Goal: Transaction & Acquisition: Purchase product/service

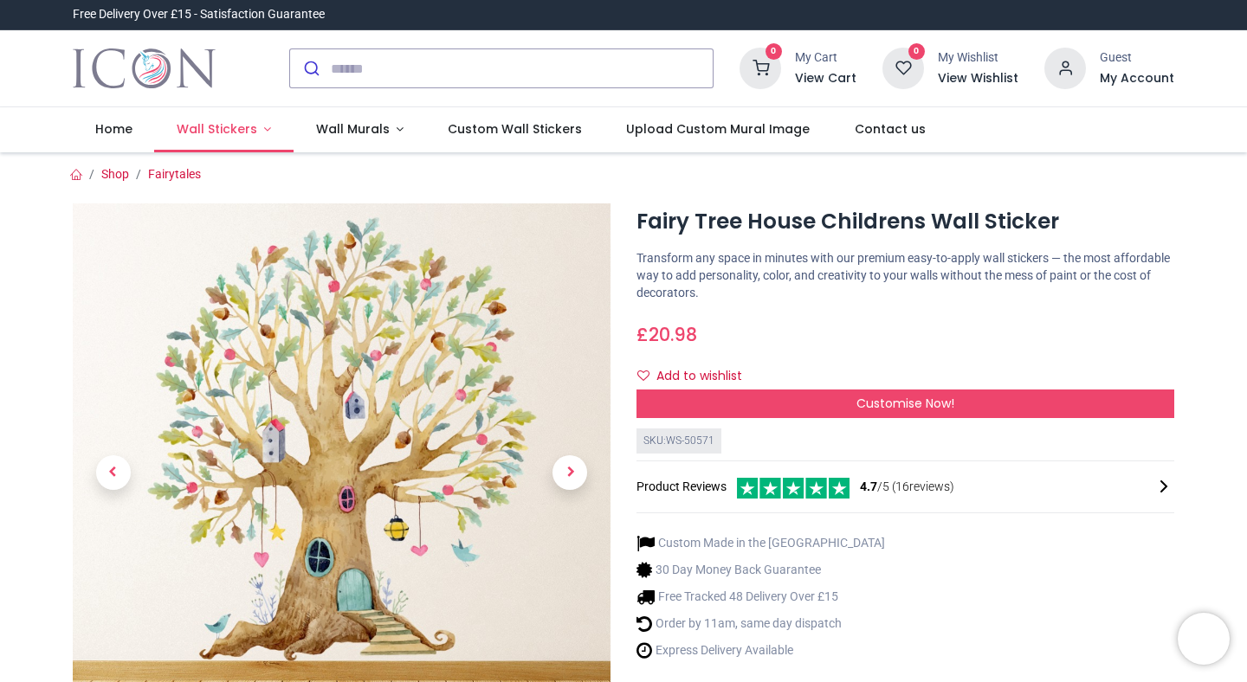
click at [237, 136] on span "Wall Stickers" at bounding box center [217, 128] width 81 height 17
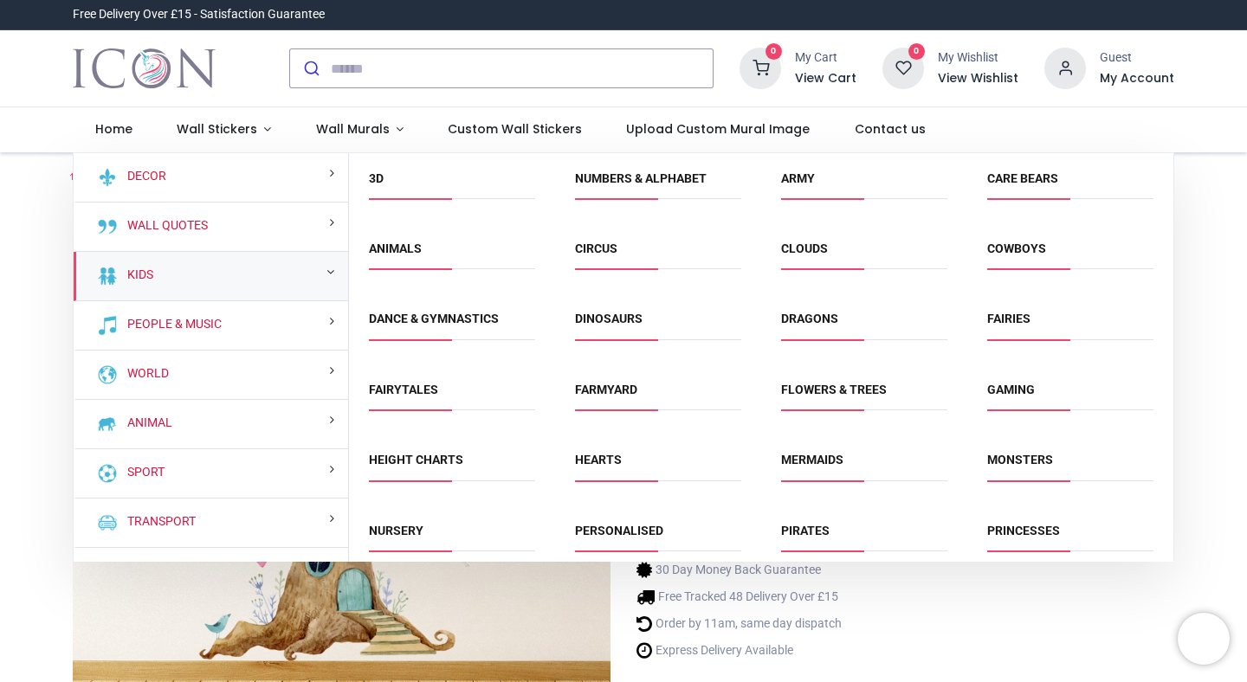
click at [236, 281] on div "Kids" at bounding box center [211, 276] width 274 height 49
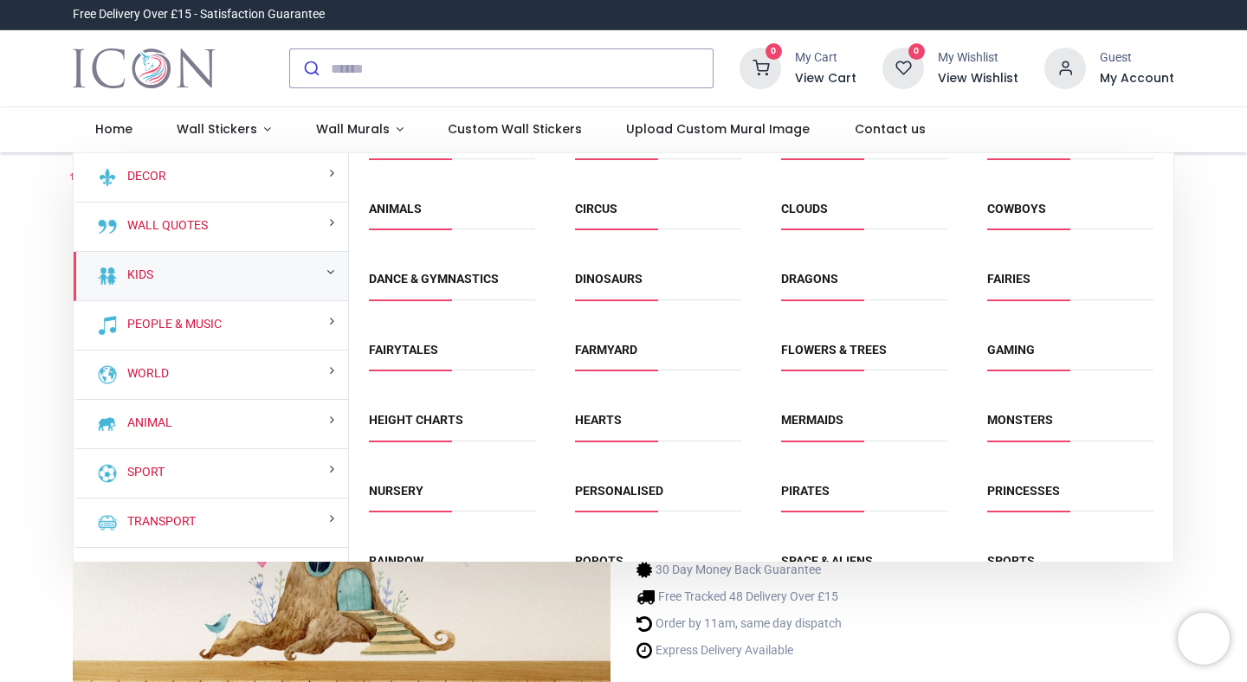
scroll to position [43, 0]
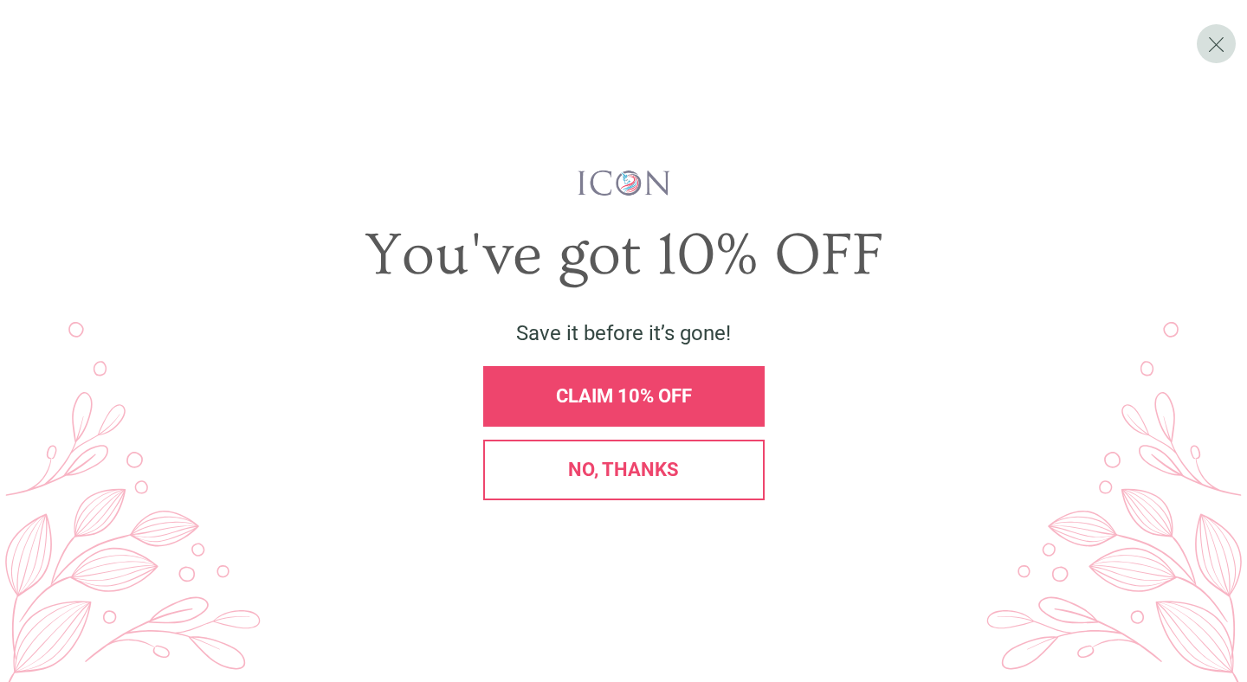
click at [655, 459] on span "No, thanks" at bounding box center [623, 470] width 111 height 22
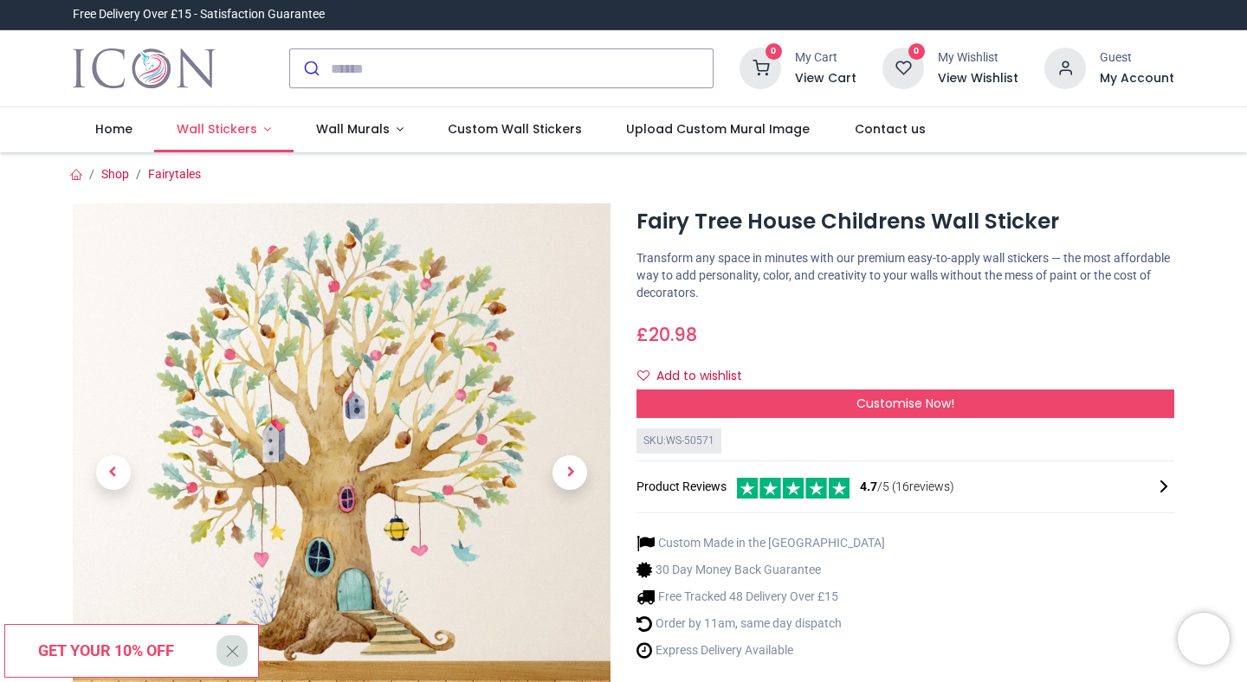
click at [246, 129] on span "Wall Stickers" at bounding box center [217, 128] width 81 height 17
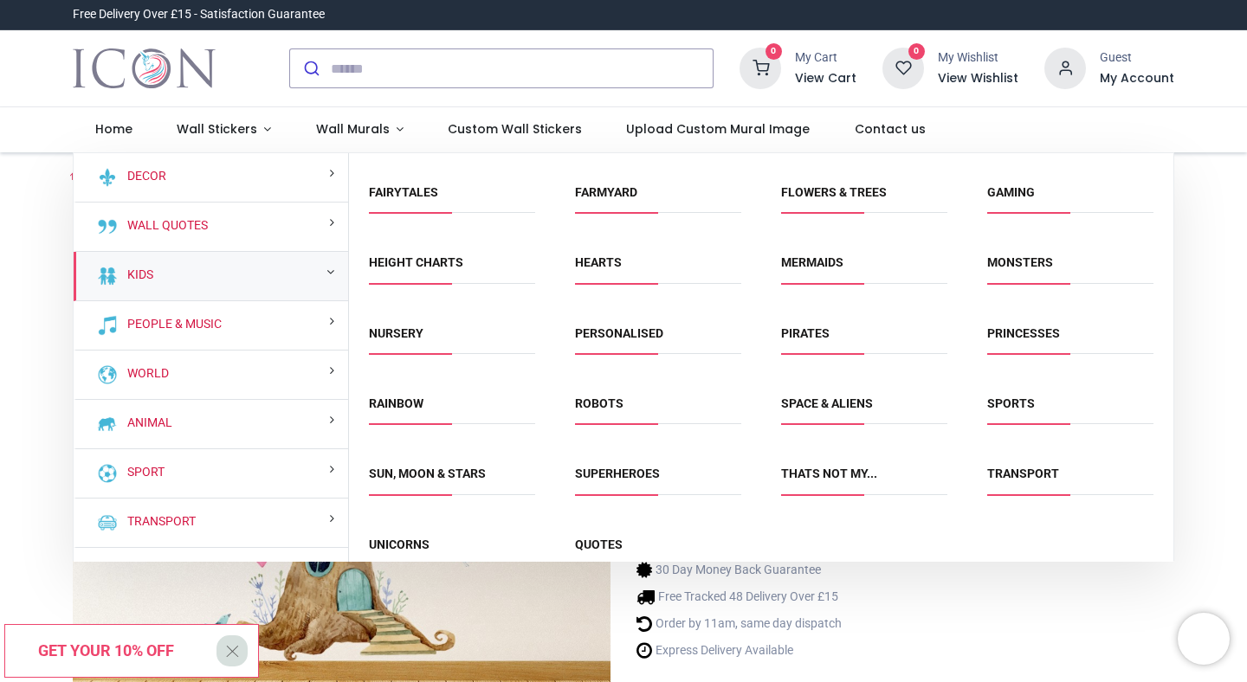
scroll to position [199, 0]
click at [793, 472] on link "Thats Not My..." at bounding box center [829, 472] width 96 height 14
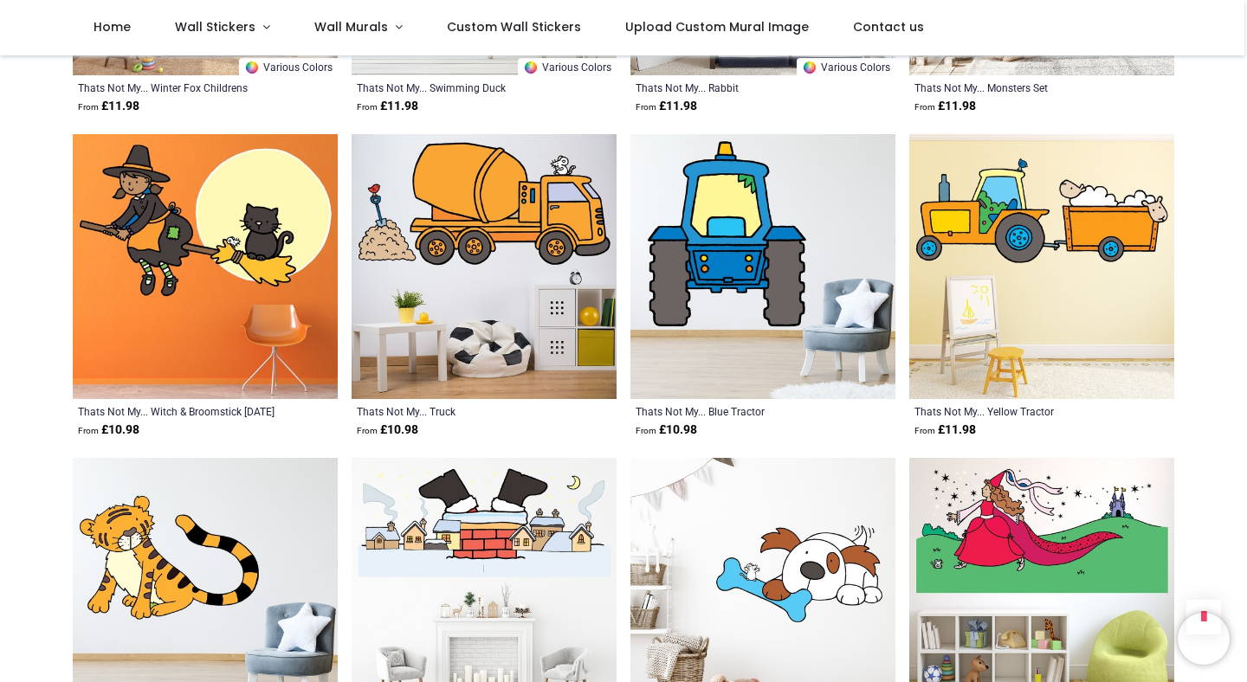
scroll to position [2422, 0]
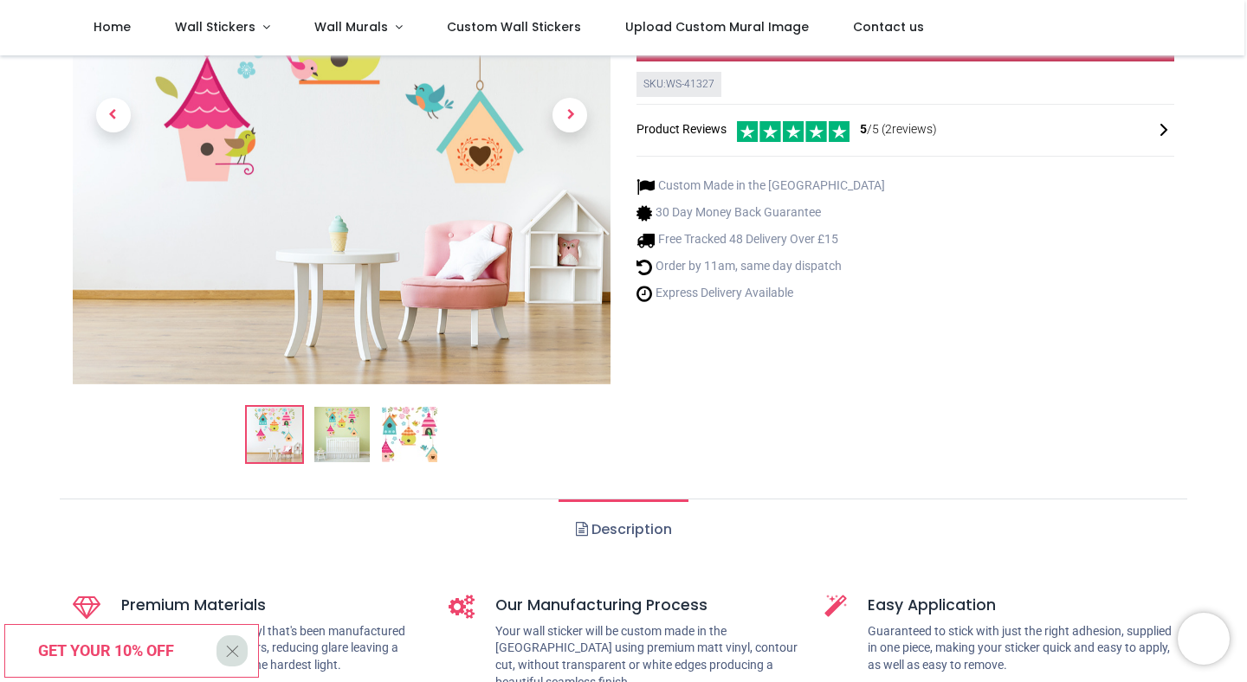
scroll to position [268, 0]
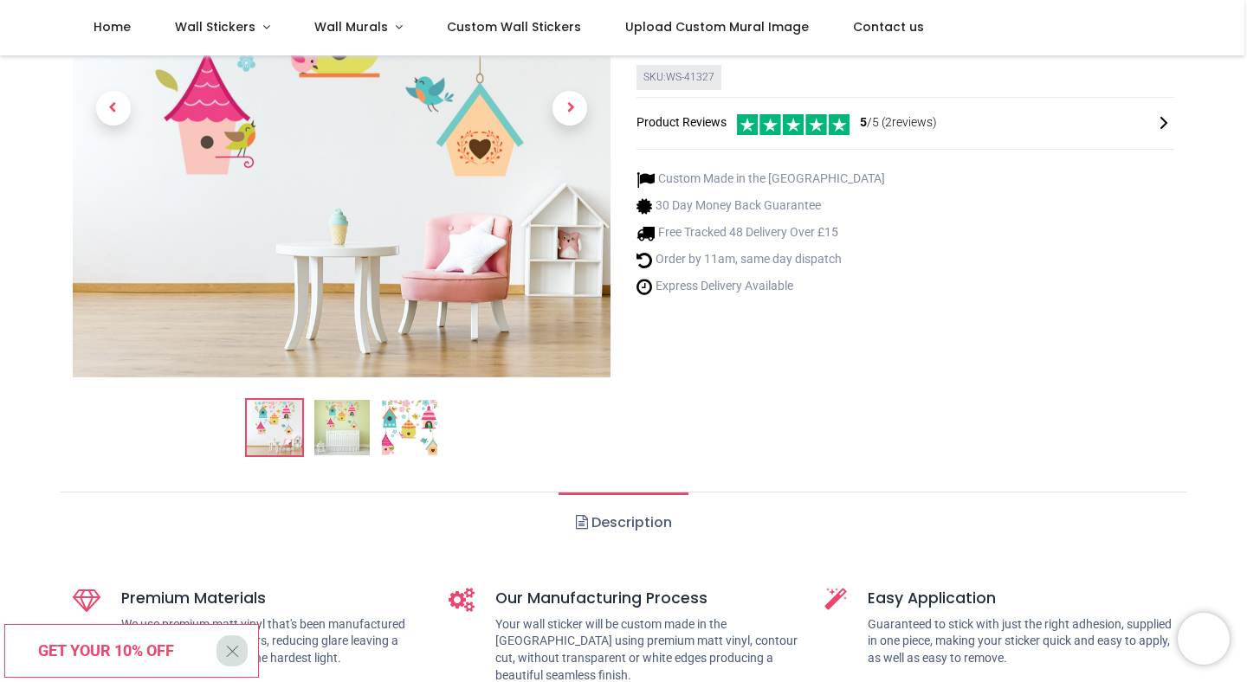
click at [382, 431] on img at bounding box center [409, 427] width 55 height 55
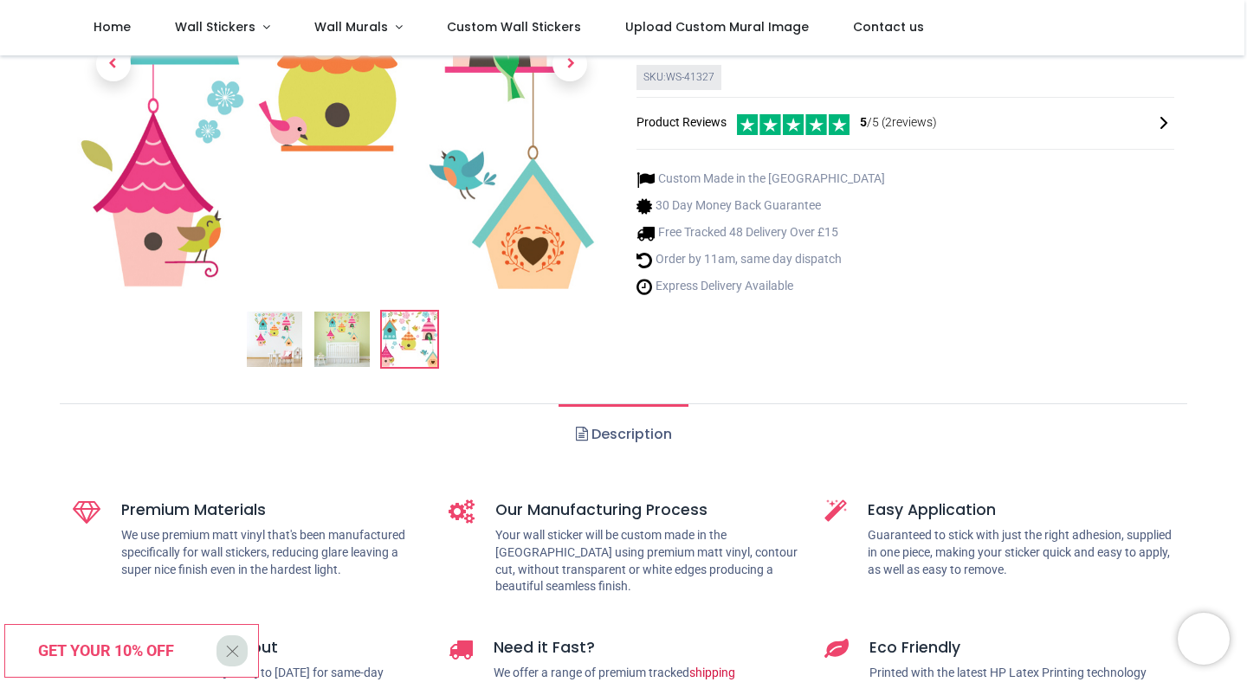
click at [351, 326] on img at bounding box center [341, 339] width 55 height 55
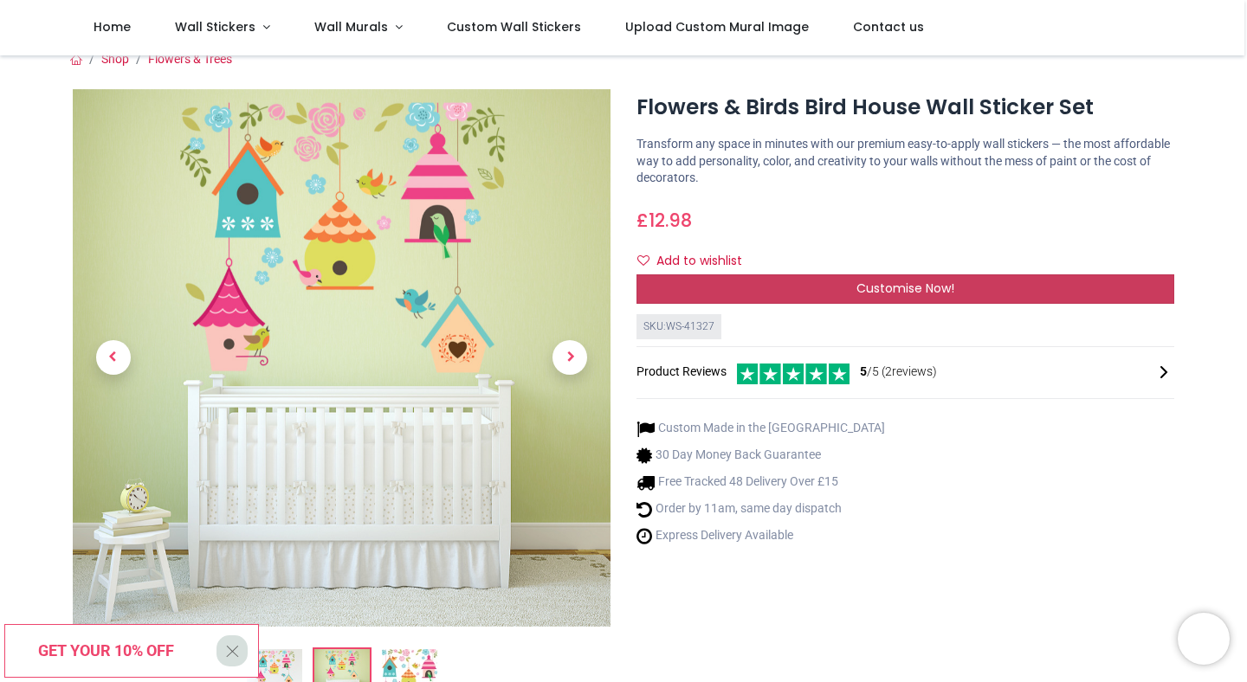
scroll to position [20, 0]
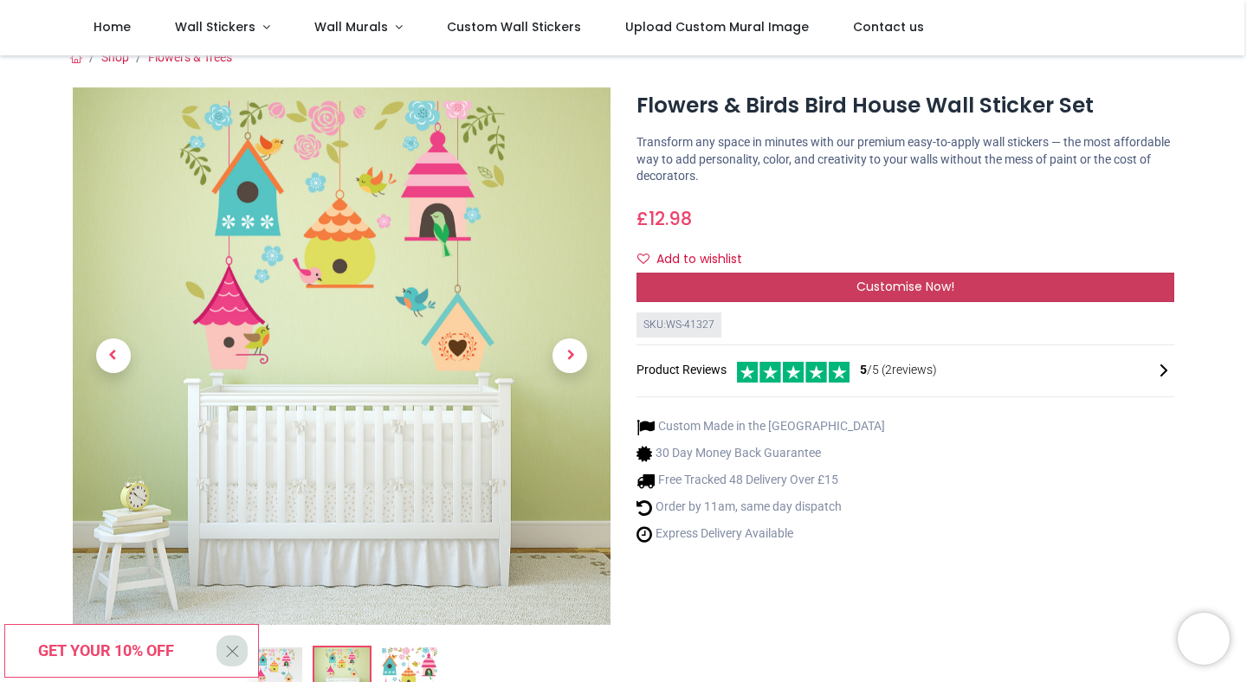
click at [878, 291] on span "Customise Now!" at bounding box center [905, 286] width 98 height 17
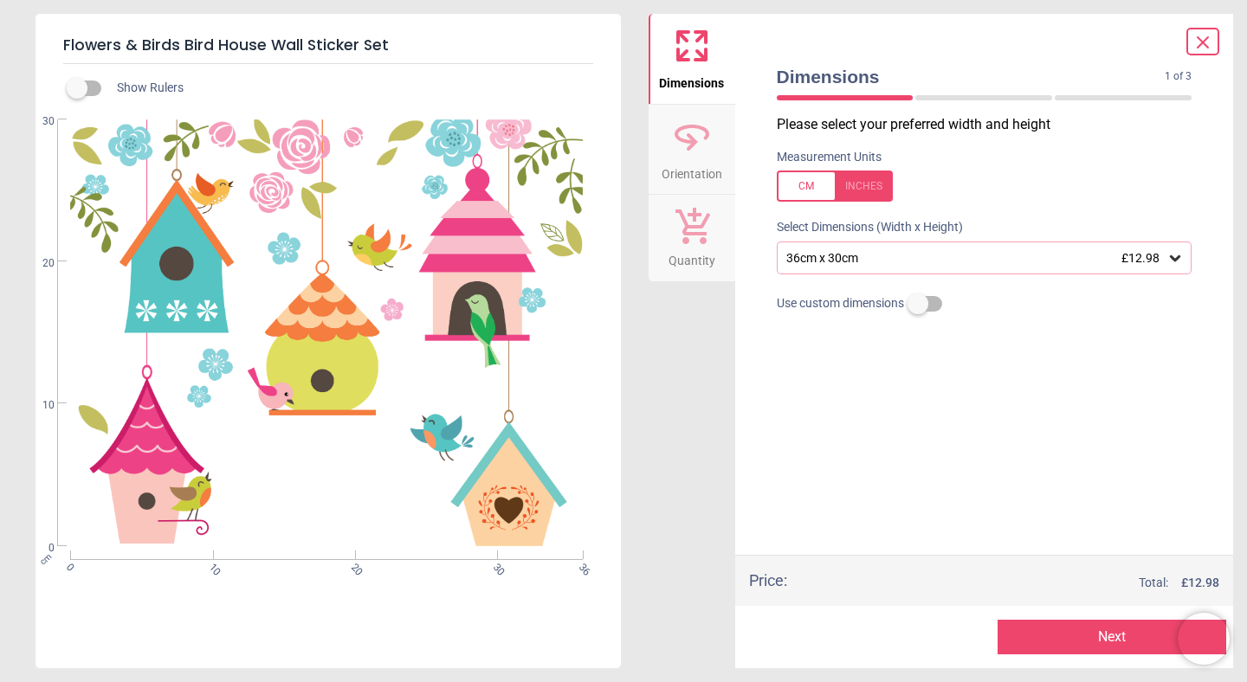
click at [892, 268] on div "36cm x 30cm £12.98" at bounding box center [985, 258] width 416 height 33
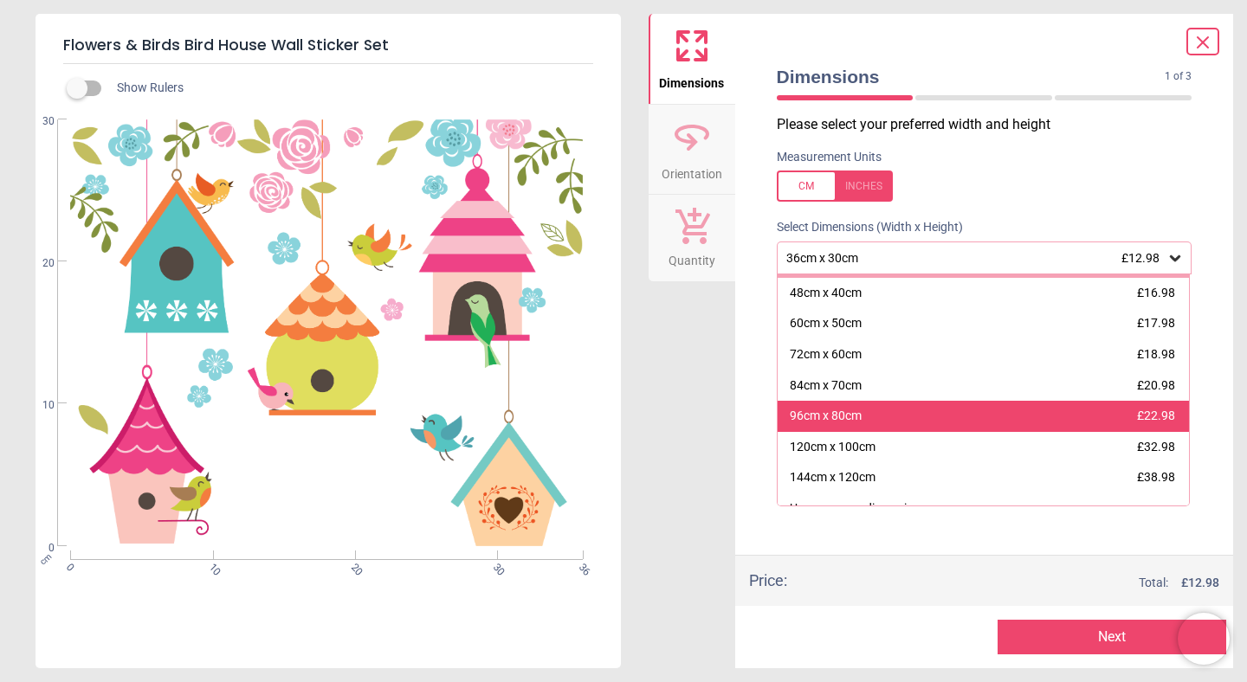
scroll to position [32, 0]
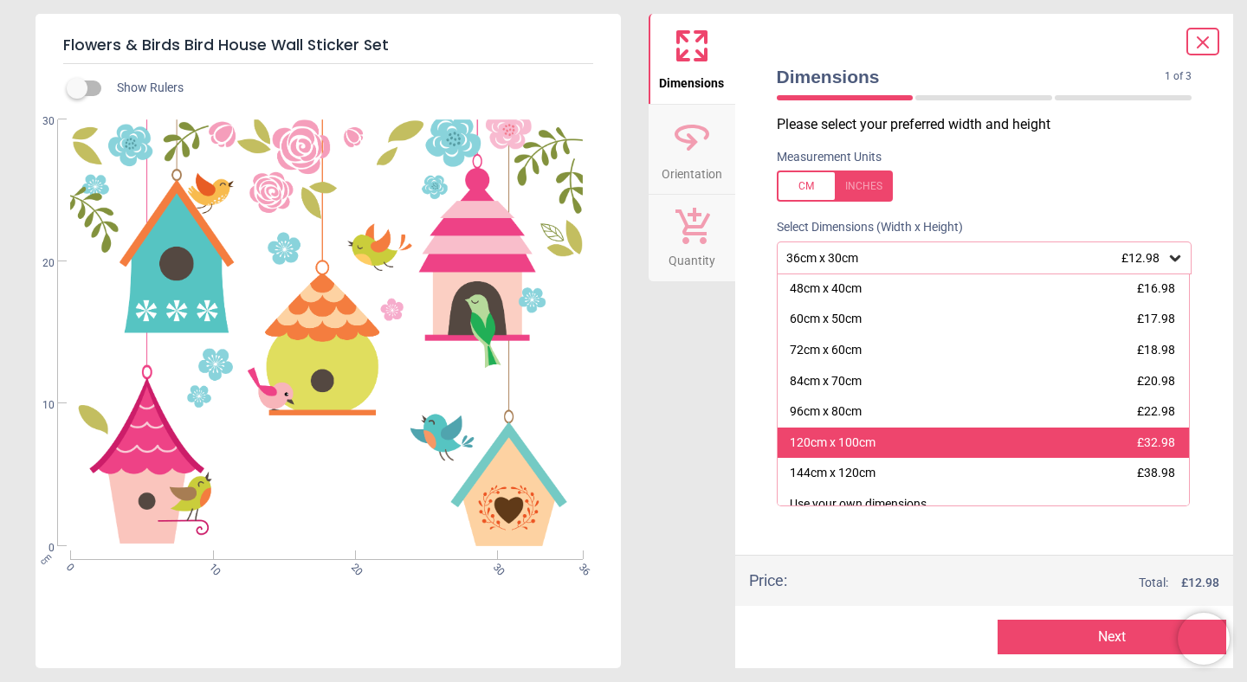
click at [888, 432] on div "120cm x 100cm £32.98" at bounding box center [984, 443] width 412 height 31
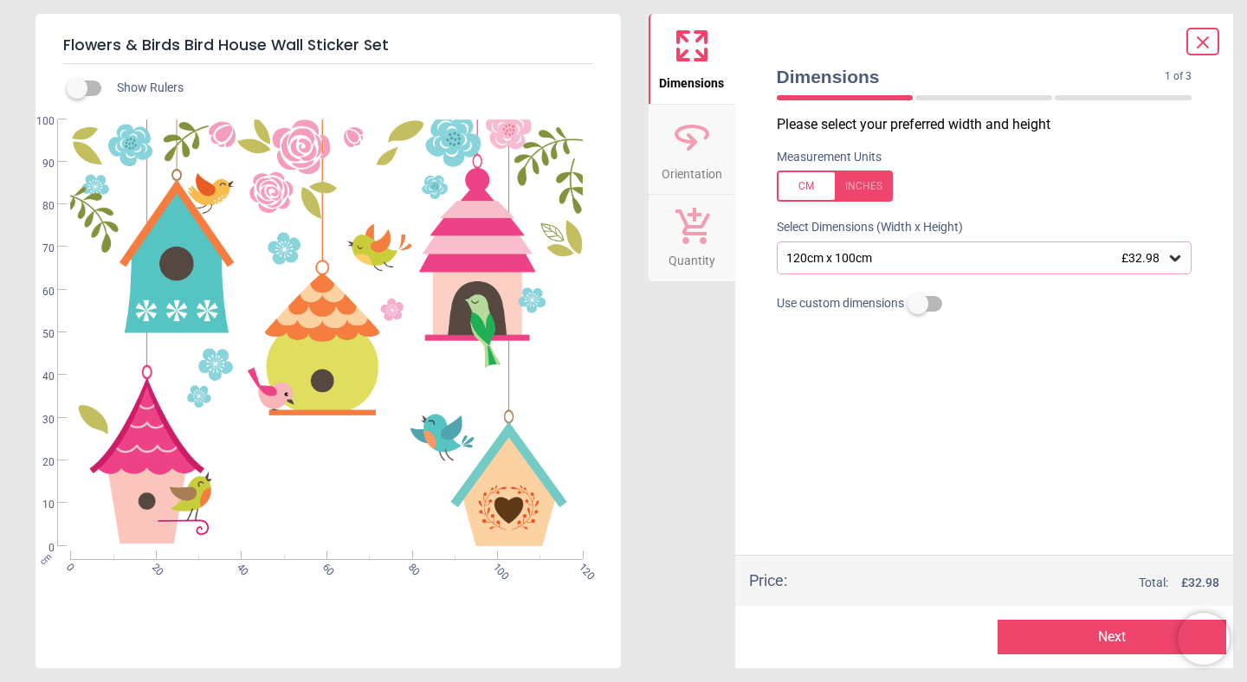
click at [941, 262] on div "120cm x 100cm £32.98" at bounding box center [975, 258] width 383 height 15
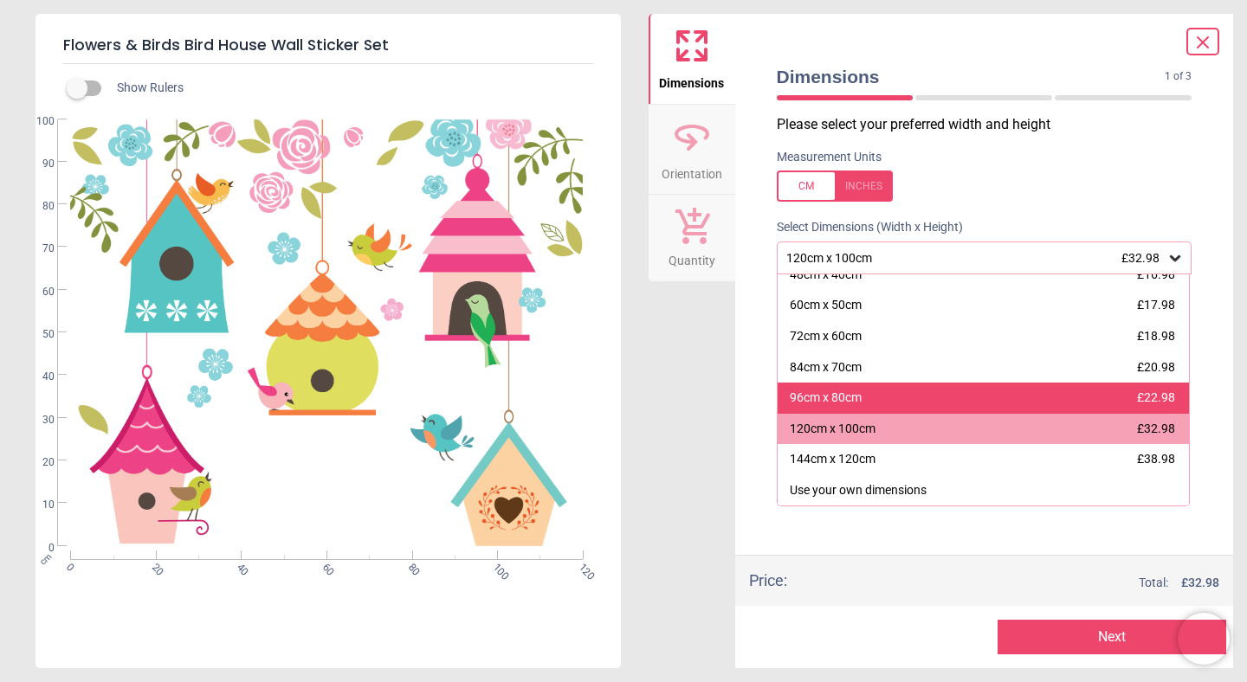
scroll to position [46, 0]
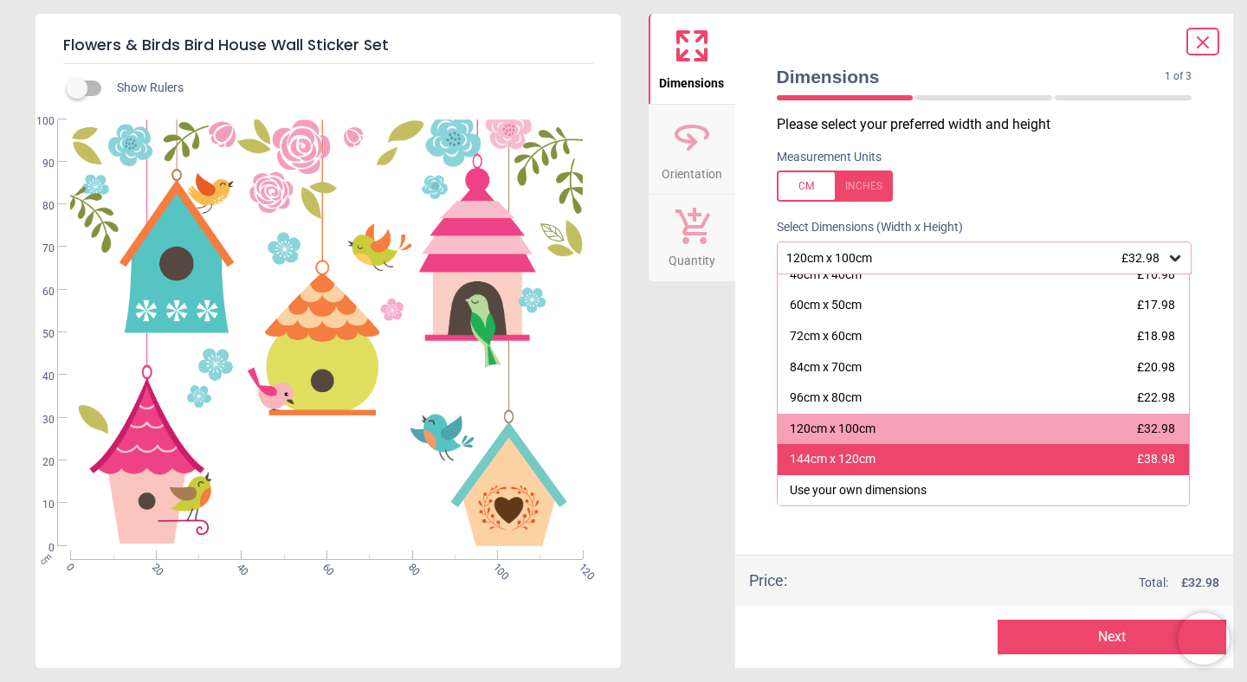
click at [932, 458] on div "144cm x 120cm £38.98" at bounding box center [984, 459] width 412 height 31
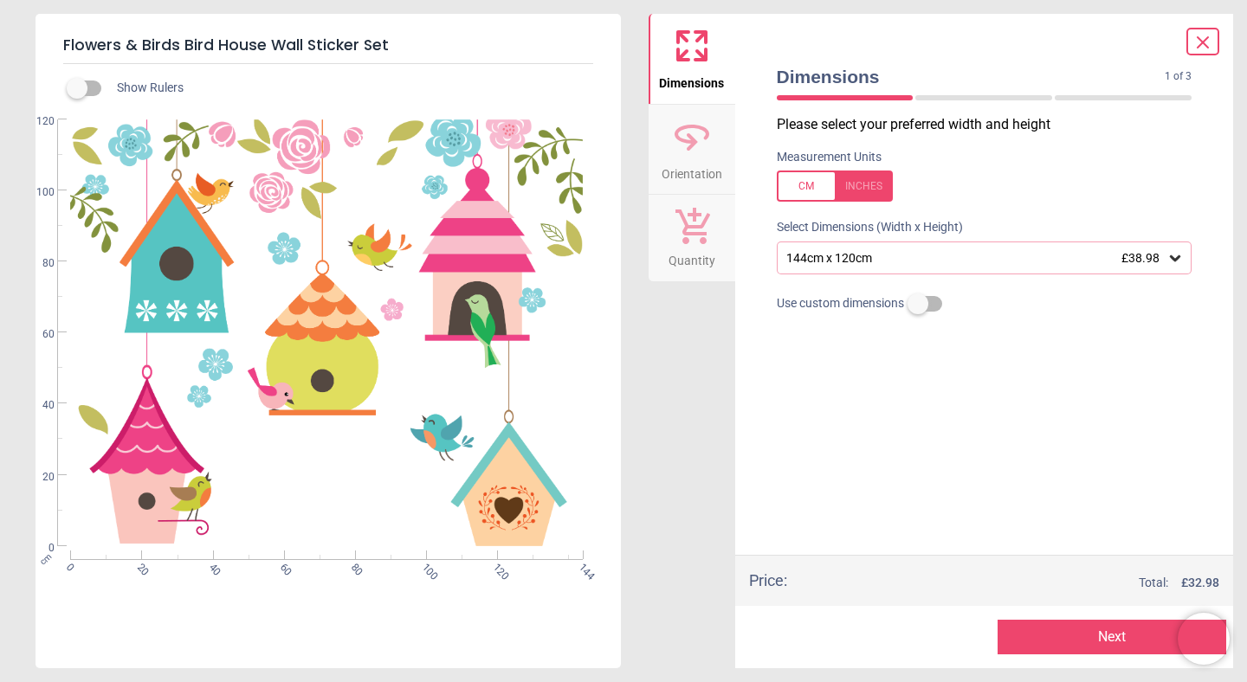
click at [932, 458] on div "Please select your preferred width and height Measurement Units Select Dimensio…" at bounding box center [984, 335] width 443 height 440
